Goal: Navigation & Orientation: Find specific page/section

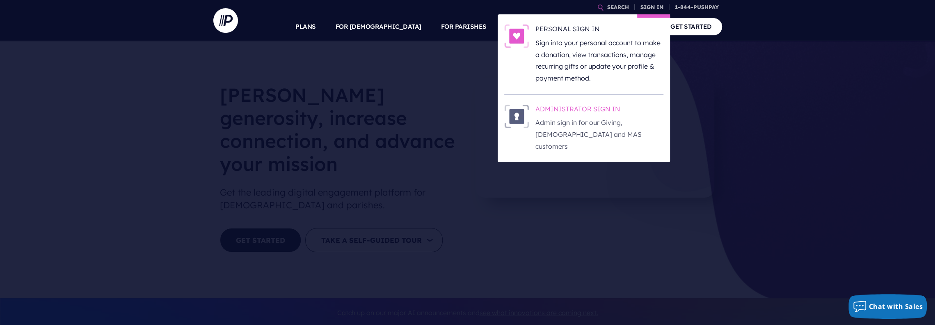
click at [581, 112] on h6 "ADMINISTRATOR SIGN IN" at bounding box center [600, 110] width 128 height 12
click at [545, 46] on p "Sign into your personal account to make a donation, view transactions, manage r…" at bounding box center [600, 60] width 128 height 47
click at [585, 122] on p "Admin sign in for our Giving, [DEMOGRAPHIC_DATA] and MAS customers" at bounding box center [600, 134] width 128 height 35
click at [569, 125] on p "Admin sign in for our Giving, [DEMOGRAPHIC_DATA] and MAS customers" at bounding box center [600, 134] width 128 height 35
click at [550, 130] on p "Admin sign in for our Giving, [DEMOGRAPHIC_DATA] and MAS customers" at bounding box center [600, 134] width 128 height 35
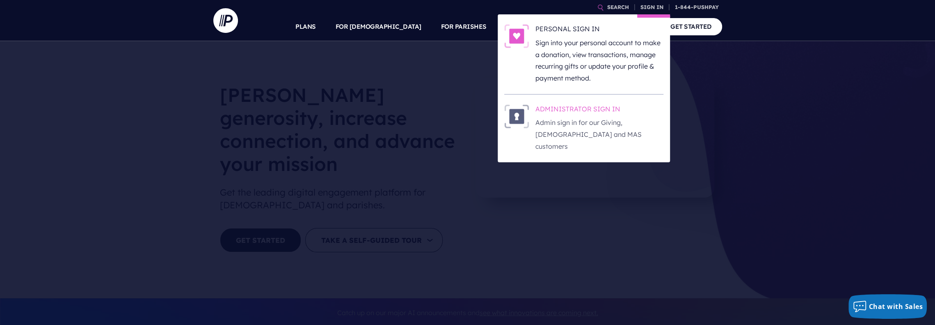
click at [559, 114] on h6 "ADMINISTRATOR SIGN IN" at bounding box center [600, 110] width 128 height 12
